Goal: Task Accomplishment & Management: Manage account settings

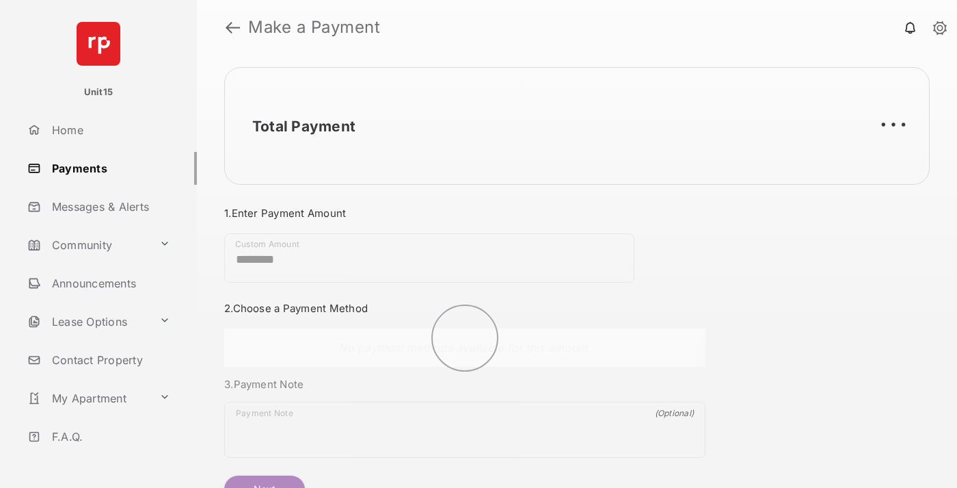
scroll to position [74, 0]
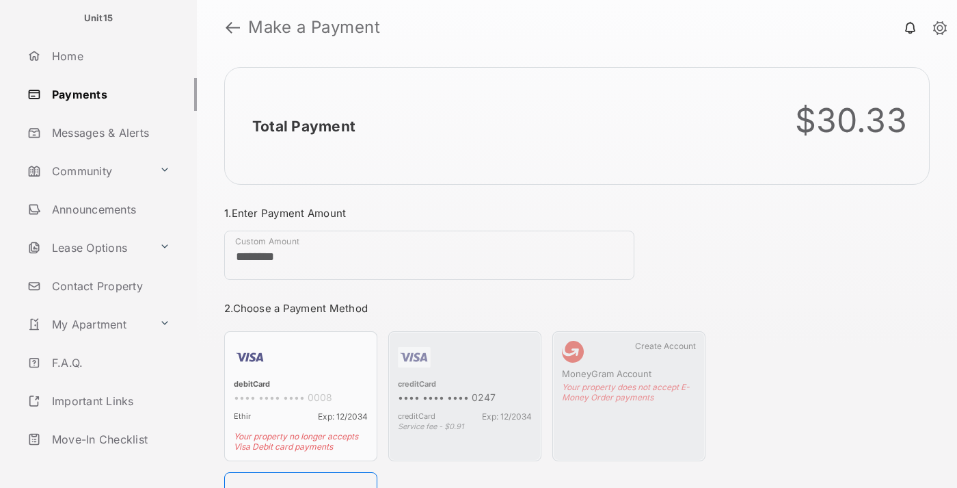
click at [107, 461] on link "Logout" at bounding box center [109, 477] width 175 height 33
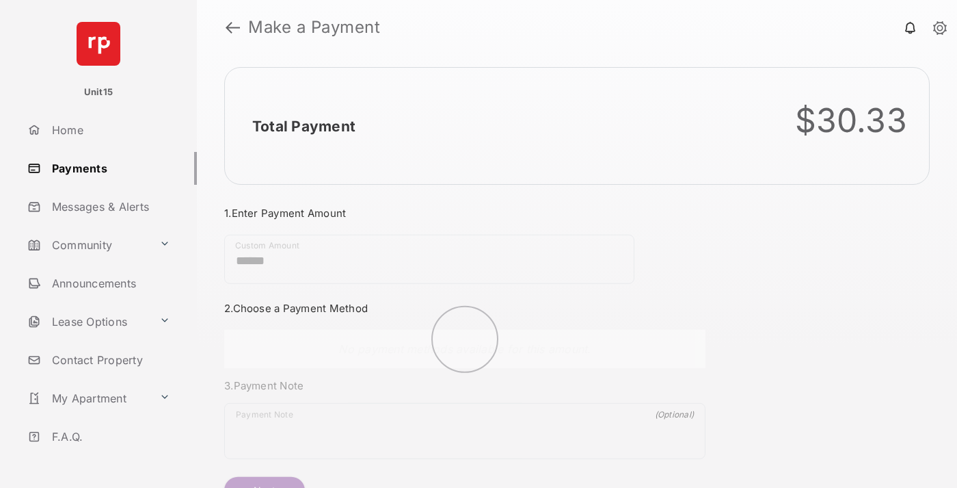
scroll to position [74, 0]
